Goal: Transaction & Acquisition: Purchase product/service

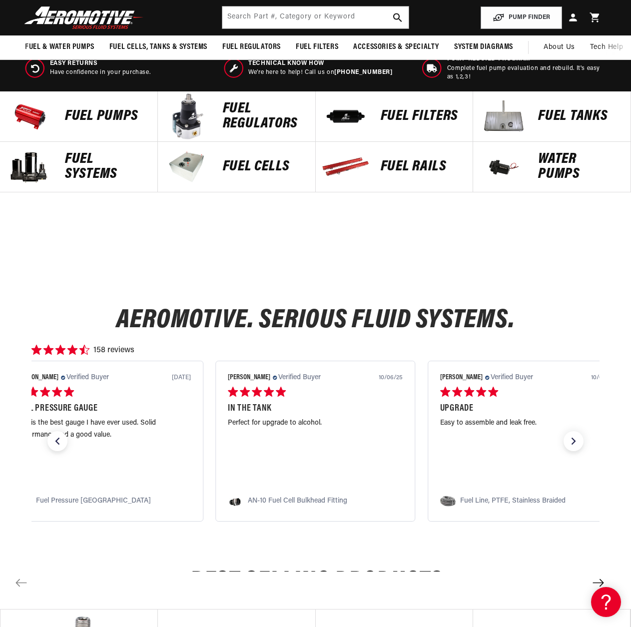
scroll to position [300, 0]
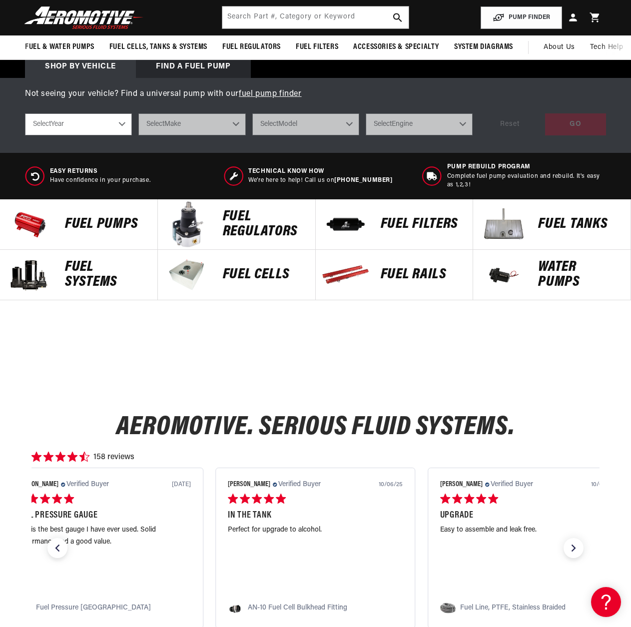
click at [244, 246] on div "FUEL REGULATORS" at bounding box center [264, 224] width 102 height 50
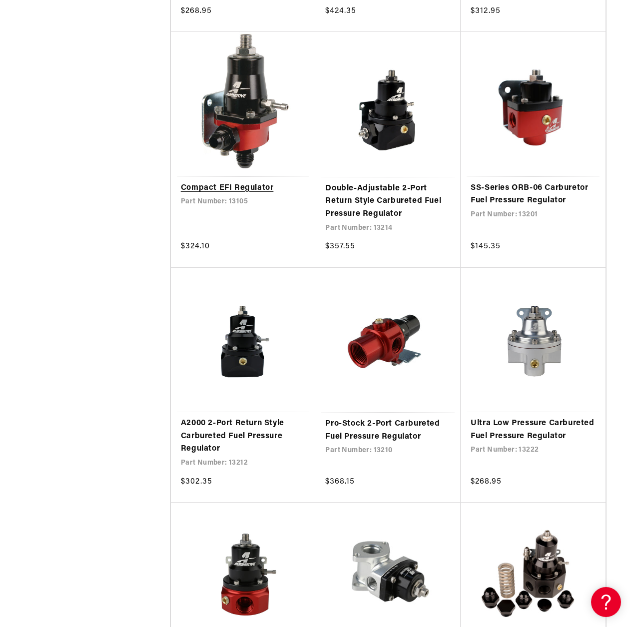
scroll to position [1399, 0]
